Goal: Task Accomplishment & Management: Complete application form

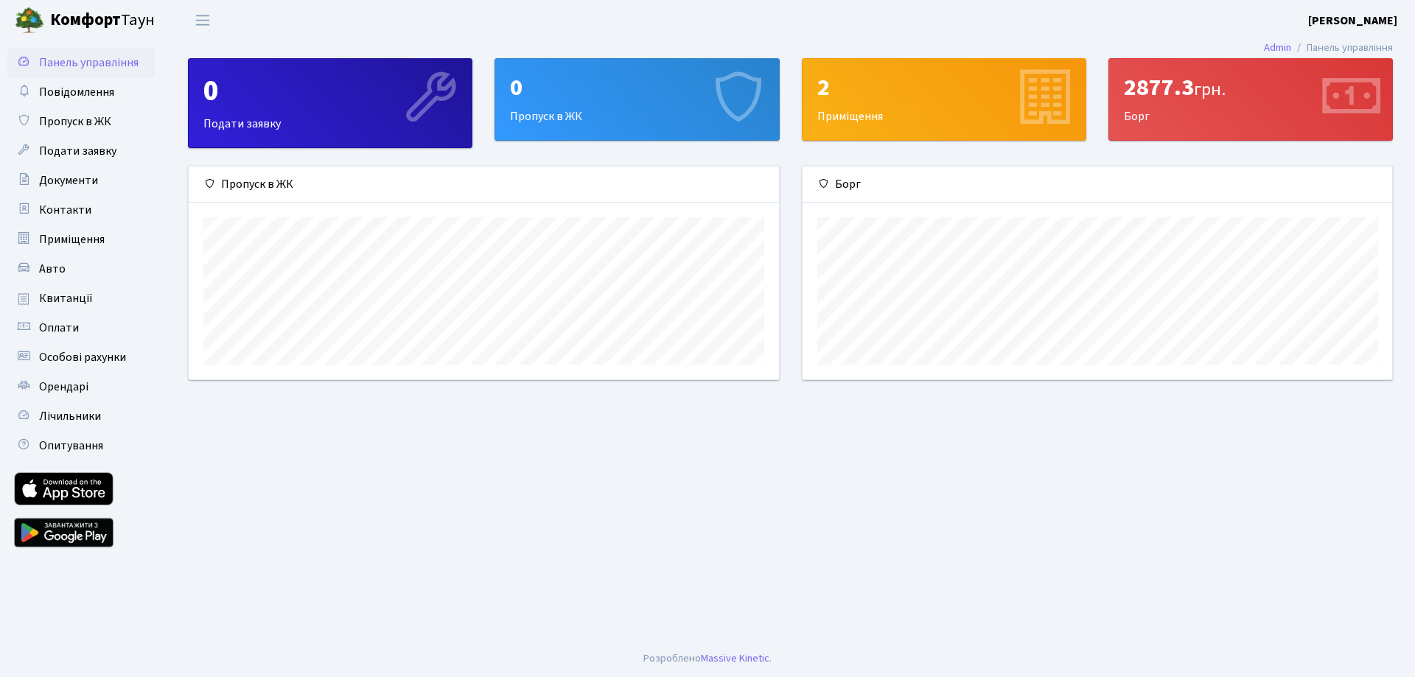
scroll to position [213, 590]
click at [68, 153] on span "Подати заявку" at bounding box center [77, 151] width 77 height 16
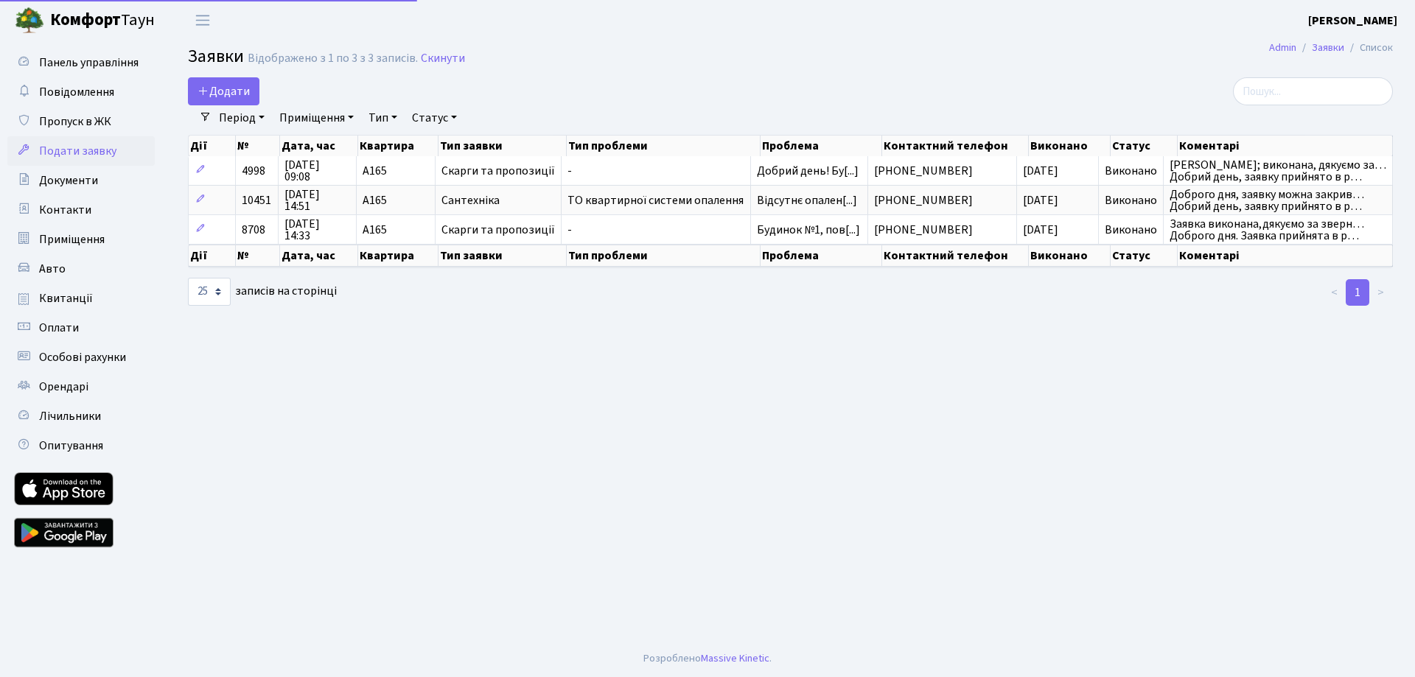
select select "25"
click at [222, 80] on link "Додати" at bounding box center [224, 91] width 72 height 28
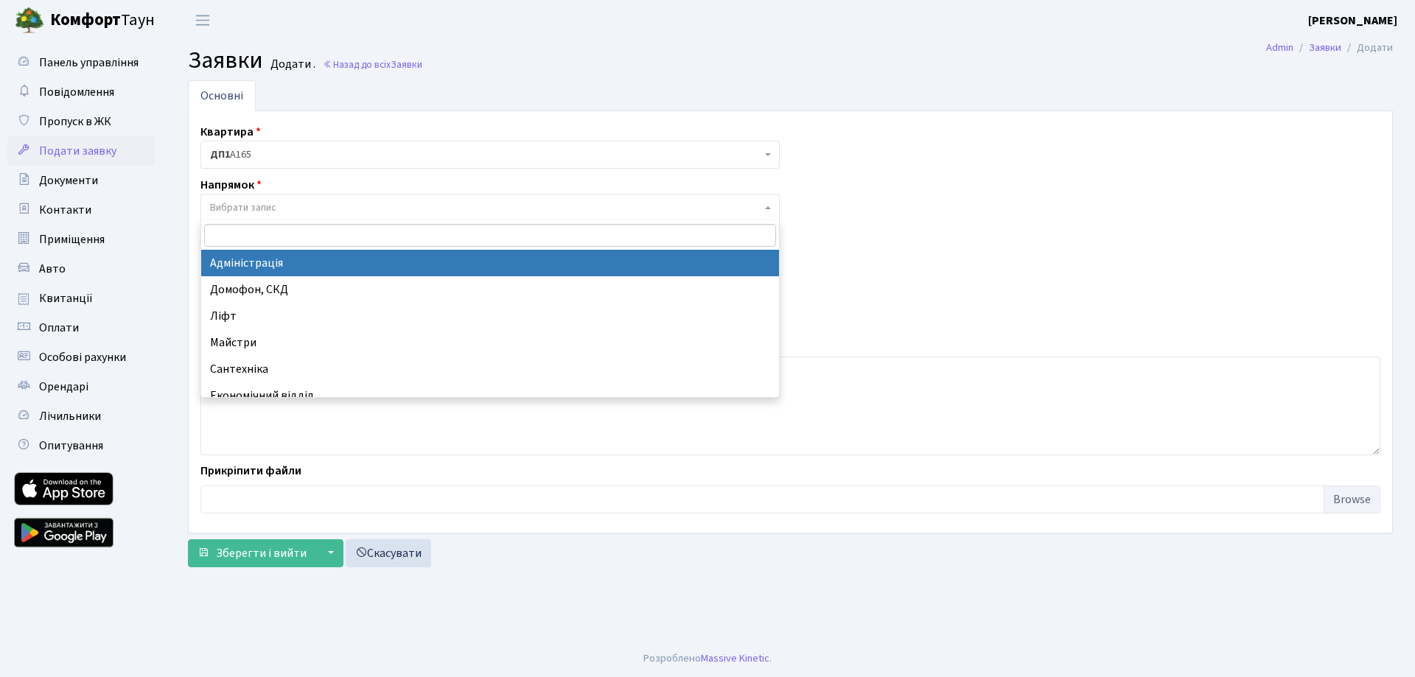
click at [227, 214] on span "Вибрати запис" at bounding box center [243, 208] width 66 height 15
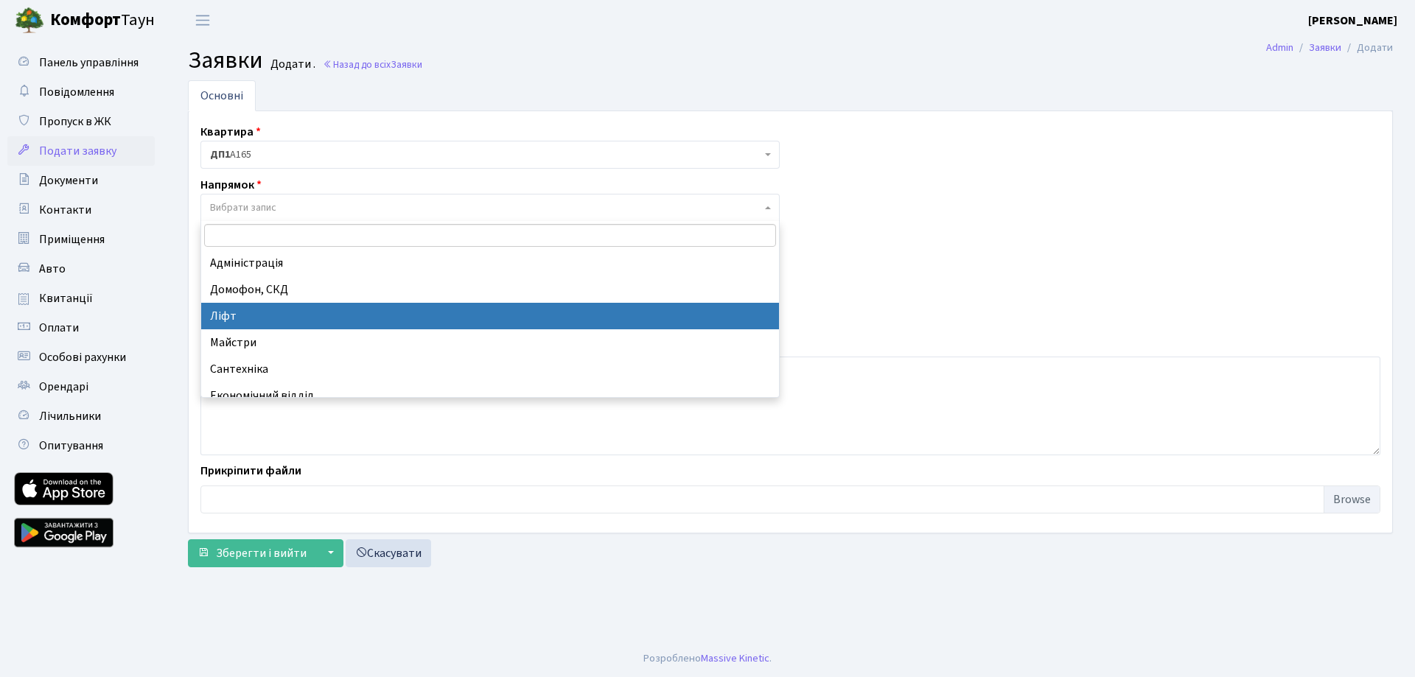
select select "16"
select select
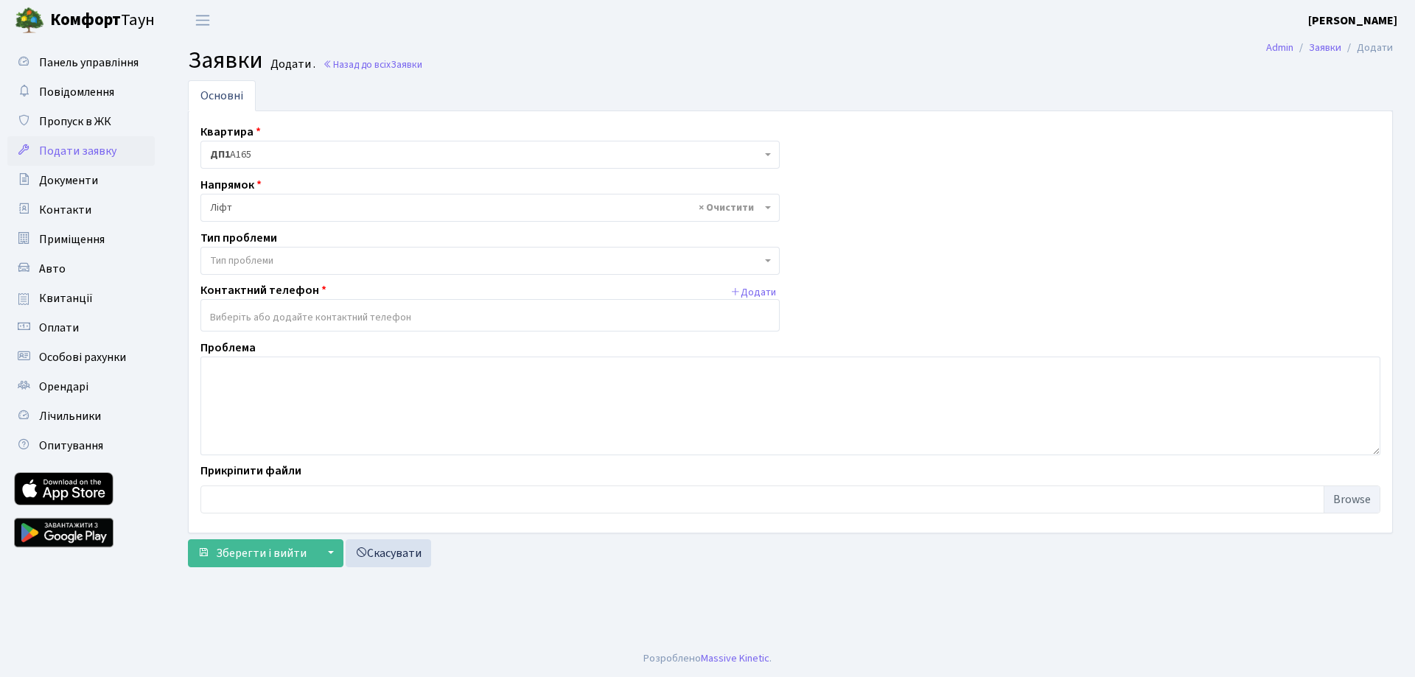
click at [255, 255] on span "Тип проблеми" at bounding box center [241, 261] width 63 height 15
click at [248, 316] on input "search" at bounding box center [490, 317] width 578 height 27
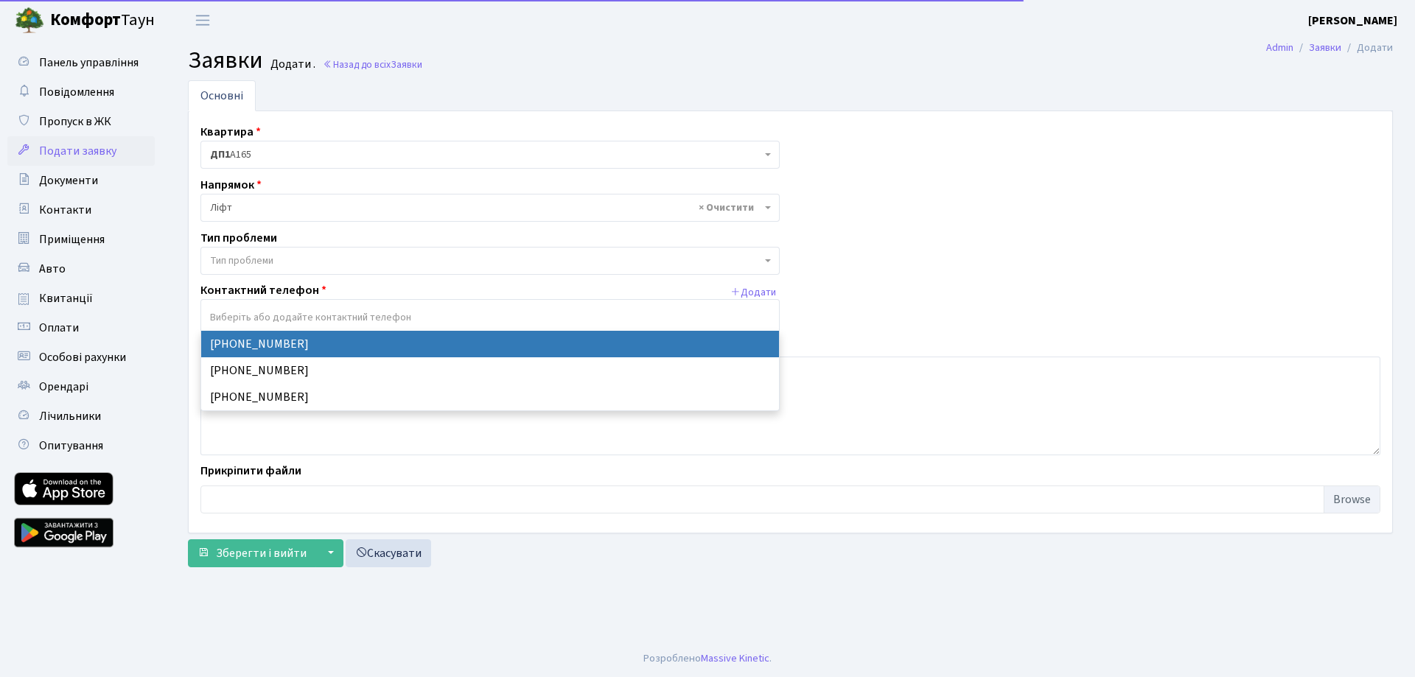
select select "99094"
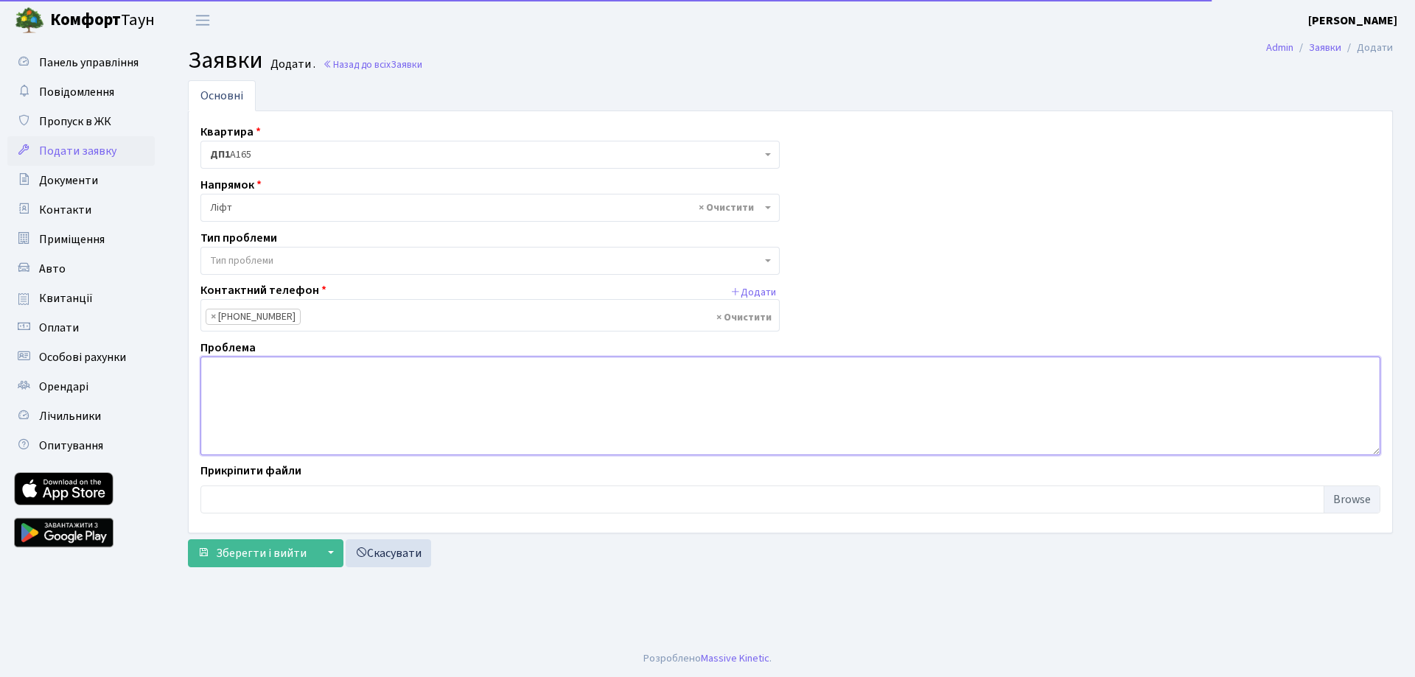
click at [290, 386] on textarea at bounding box center [791, 406] width 1180 height 99
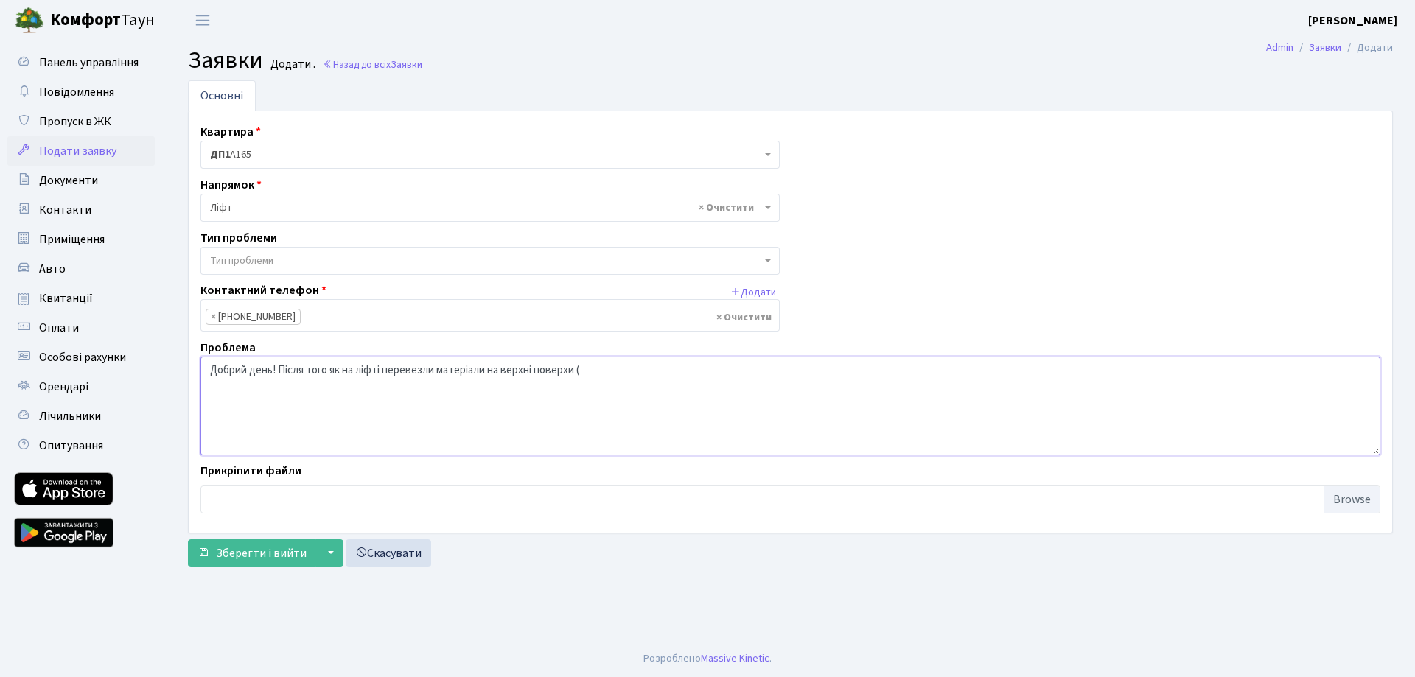
click at [491, 371] on textarea "Добрий день! Після того як на ліфті перевезли матеріали на верхні поверхи (" at bounding box center [791, 406] width 1180 height 99
click at [654, 366] on textarea "Добрий день! Після того як на ліфті перевезли матеріали через блок А на верхні …" at bounding box center [791, 406] width 1180 height 99
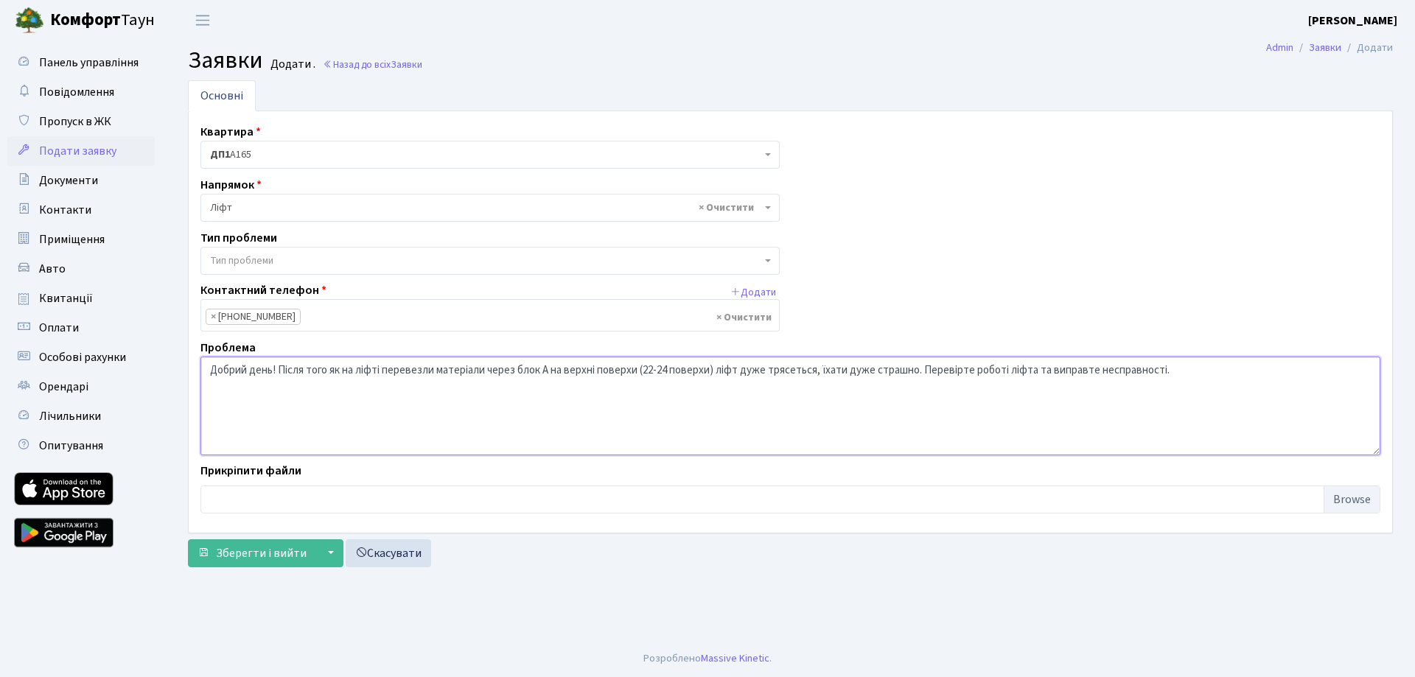
click at [1001, 372] on textarea "Добрий день! Після того як на ліфті перевезли матеріали через блок А на верхні …" at bounding box center [791, 406] width 1180 height 99
click at [717, 376] on textarea "Добрий день! Після того як на ліфті перевезли матеріали через блок А на верхні …" at bounding box center [791, 406] width 1180 height 99
click at [748, 370] on textarea "Добрий день! Після того як на ліфті перевезли матеріали через блок А на верхні …" at bounding box center [791, 406] width 1180 height 99
click at [902, 371] on textarea "Добрий день! Після того як на ліфті перевезли матеріали через блок А на верхні …" at bounding box center [791, 406] width 1180 height 99
click at [1029, 366] on textarea "Добрий день! Після того як на ліфті перевезли матеріали через блок А на верхні …" at bounding box center [791, 406] width 1180 height 99
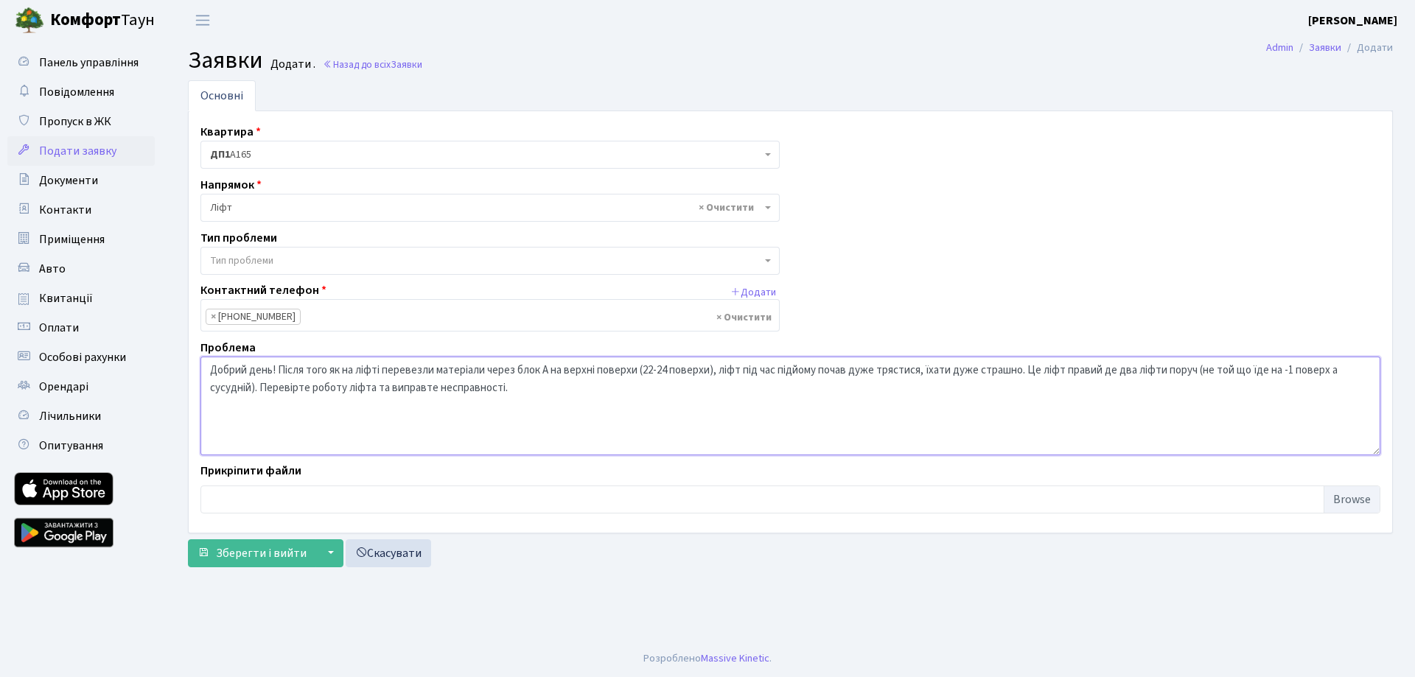
click at [651, 367] on textarea "Добрий день! Після того як на ліфті перевезли матеріали через блок А на верхні …" at bounding box center [791, 406] width 1180 height 99
click at [1037, 372] on textarea "Добрий день! Після того як на ліфті перевезли матеріали через блок А на верхні …" at bounding box center [791, 406] width 1180 height 99
click at [1083, 371] on textarea "Добрий день! Після того як на ліфті перевезли матеріали через блок А на верхні …" at bounding box center [791, 406] width 1180 height 99
click at [1211, 369] on textarea "Добрий день! Після того як на ліфті перевезли матеріали через блок А на верхні …" at bounding box center [791, 406] width 1180 height 99
click at [241, 389] on textarea "Добрий день! Після того як на ліфті перевезли матеріали через блок А на верхні …" at bounding box center [791, 406] width 1180 height 99
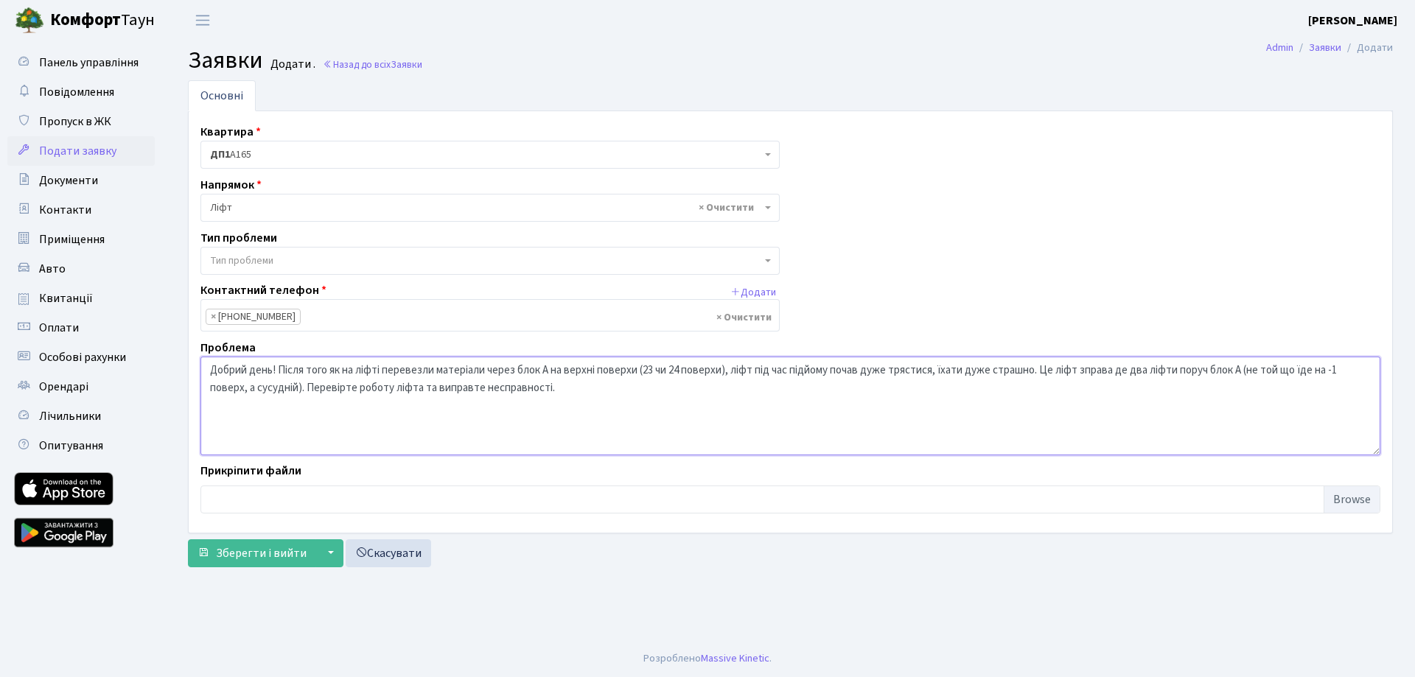
click at [548, 389] on textarea "Добрий день! Після того як на ліфті перевезли матеріали через блок А на верхні …" at bounding box center [791, 406] width 1180 height 99
click at [1085, 374] on textarea "Добрий день! Після того як на ліфті перевезли матеріали через блок А на верхні …" at bounding box center [791, 406] width 1180 height 99
click at [728, 386] on textarea "Добрий день! Після того як на ліфті перевезли матеріали через блок А на верхні …" at bounding box center [791, 406] width 1180 height 99
click at [279, 369] on textarea "Добрий день! Після того як на ліфті перевезли матеріали через блок А на верхні …" at bounding box center [791, 406] width 1180 height 99
click at [352, 389] on textarea "Добрий день! Будинок 1, блок А. Після того як на ліфті перевезли матеріали чере…" at bounding box center [791, 406] width 1180 height 99
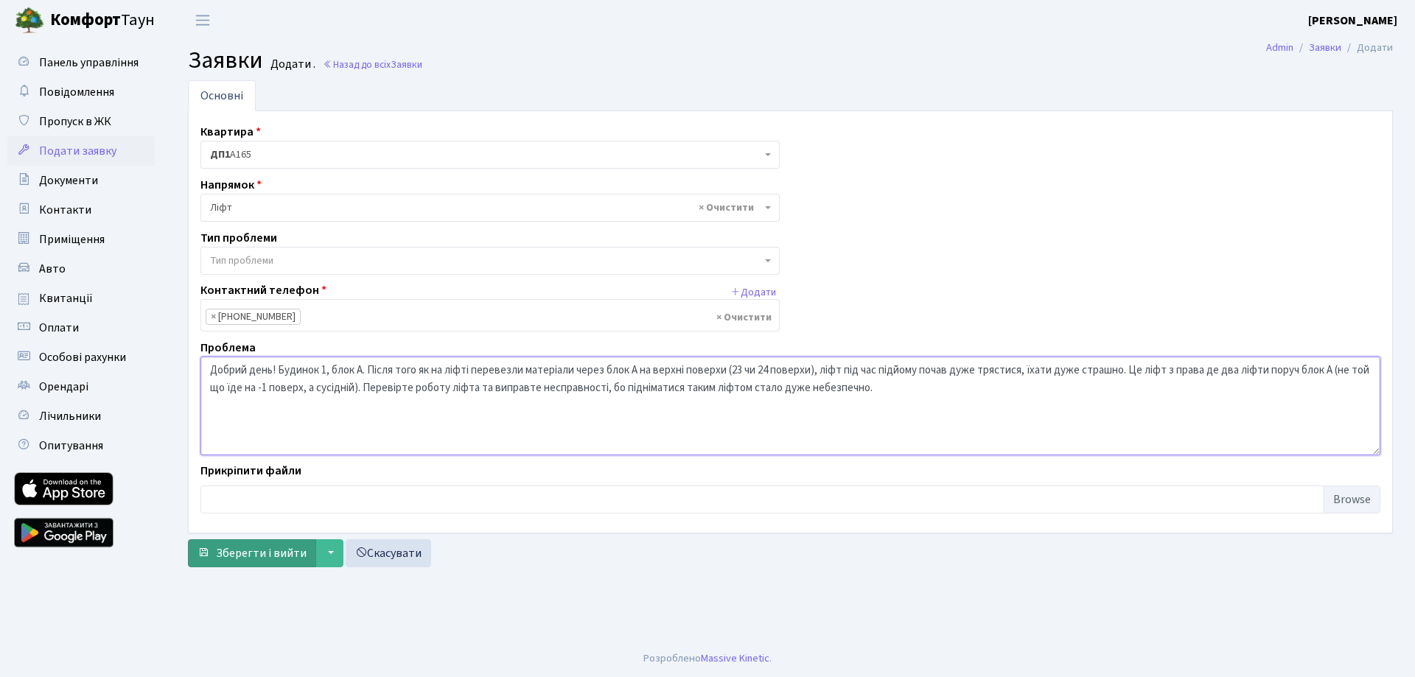
type textarea "Добрий день! Будинок 1, блок А. Після того як на ліфті перевезли матеріали чере…"
click at [259, 550] on span "Зберегти і вийти" at bounding box center [261, 554] width 91 height 16
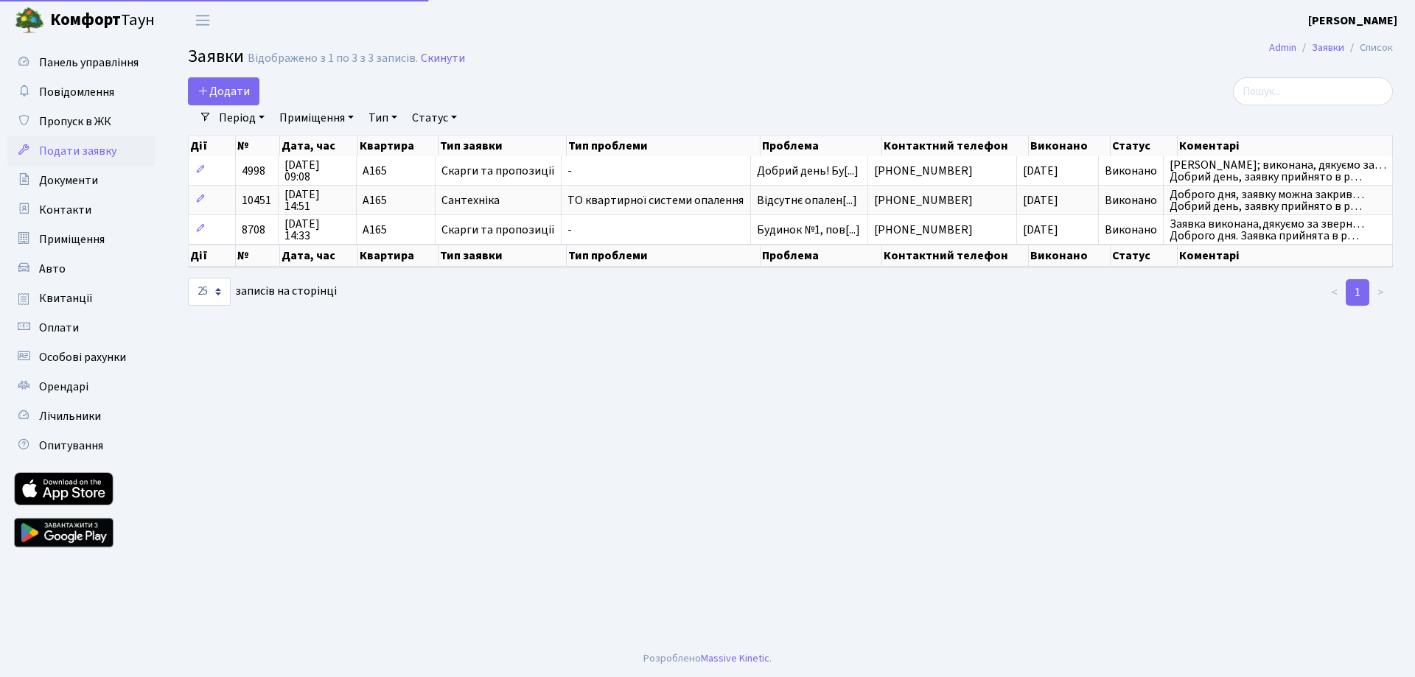
select select "25"
